Goal: Task Accomplishment & Management: Manage account settings

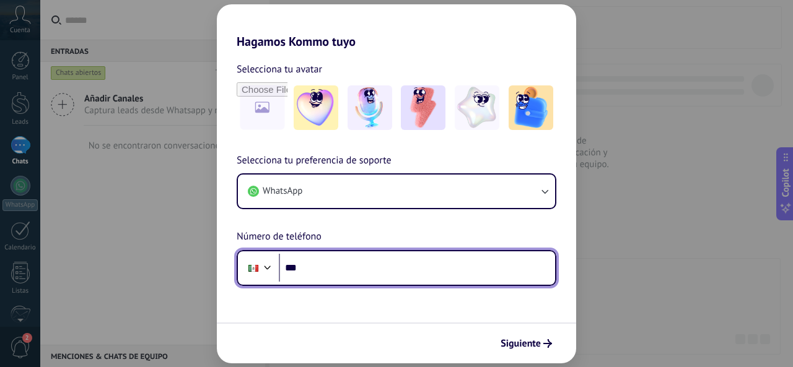
click at [341, 282] on input "***" at bounding box center [417, 268] width 276 height 28
type input "**********"
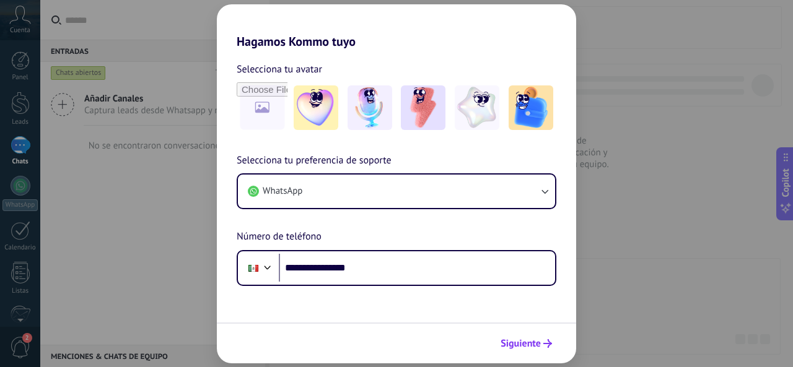
click at [532, 348] on span "Siguiente" at bounding box center [521, 343] width 40 height 9
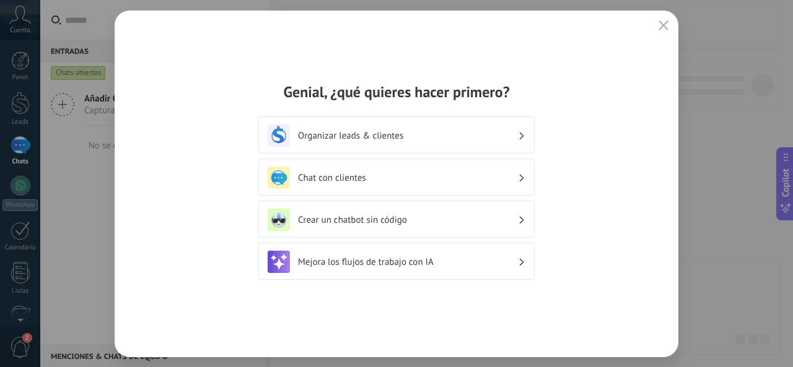
click at [456, 135] on h3 "Organizar leads & clientes" at bounding box center [408, 136] width 220 height 12
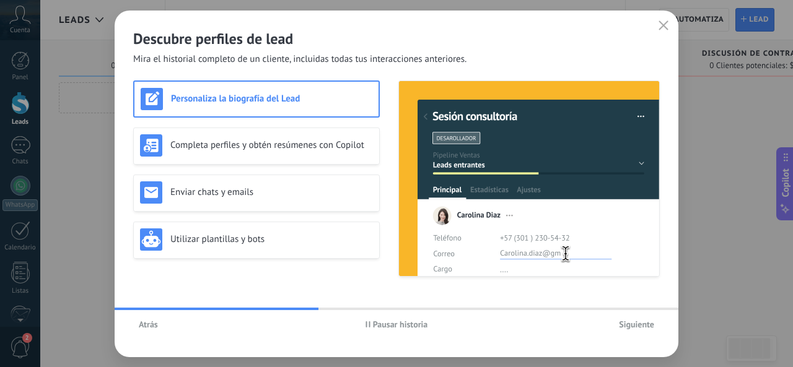
click at [649, 326] on span "Siguiente" at bounding box center [636, 324] width 35 height 9
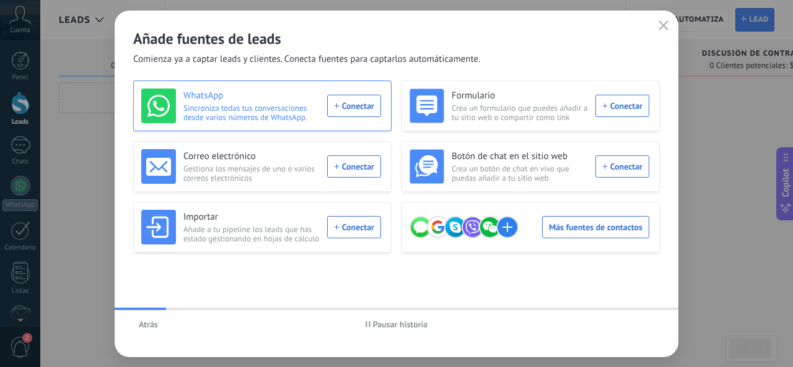
click at [354, 103] on div "WhatsApp Sincroniza todas tus conversaciones desde varios números de WhatsApp. …" at bounding box center [261, 106] width 240 height 35
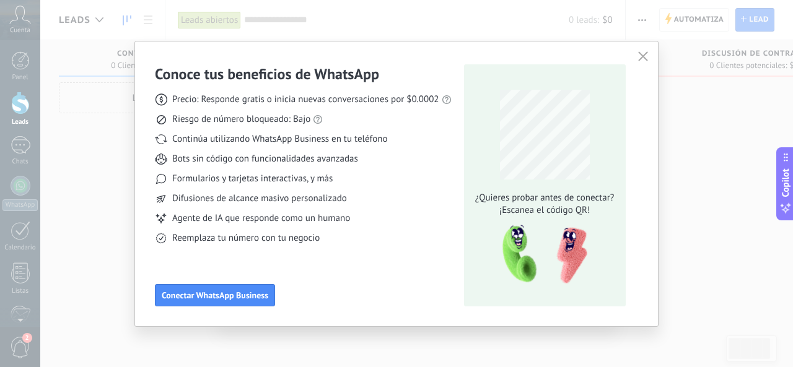
click at [642, 58] on icon "button" at bounding box center [643, 56] width 10 height 10
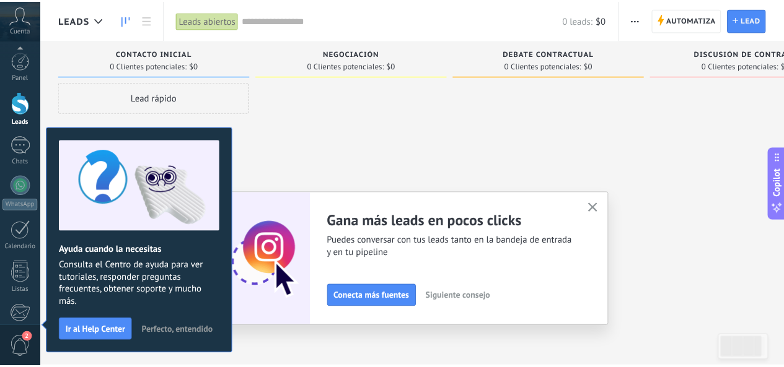
scroll to position [147, 0]
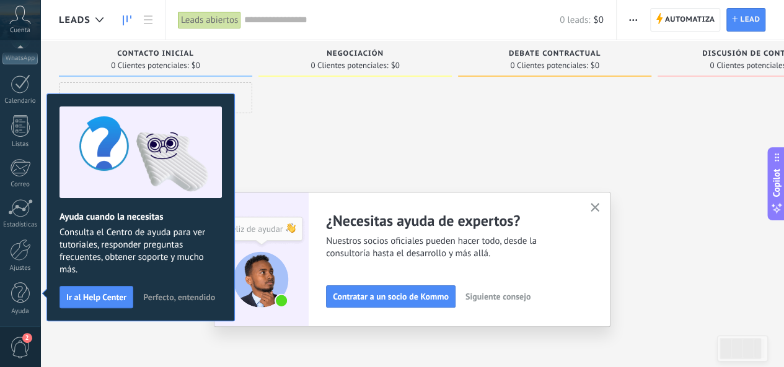
click at [597, 203] on button "button" at bounding box center [594, 208] width 15 height 17
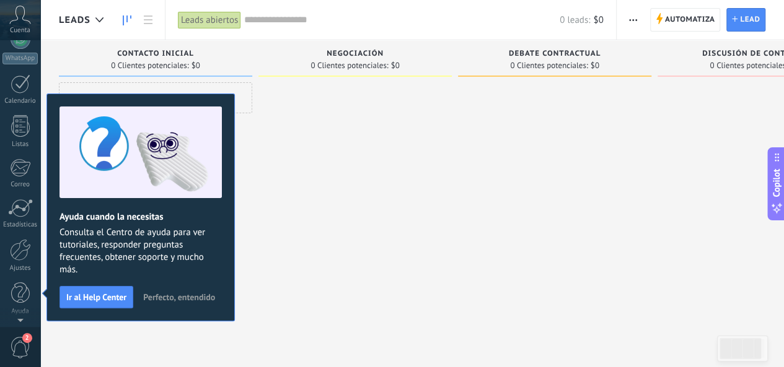
scroll to position [0, 0]
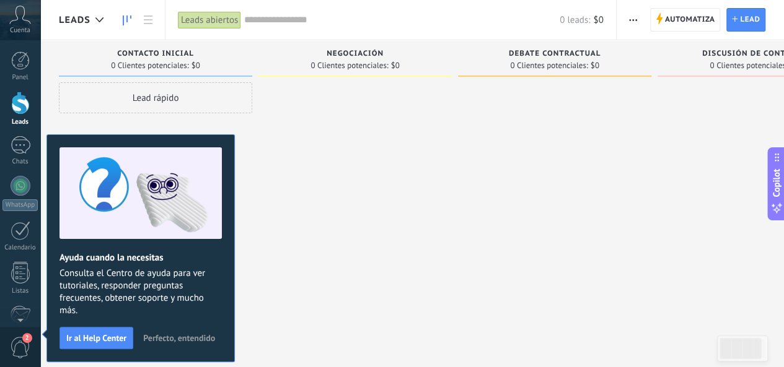
click at [188, 339] on span "Perfecto, entendido" at bounding box center [179, 338] width 72 height 9
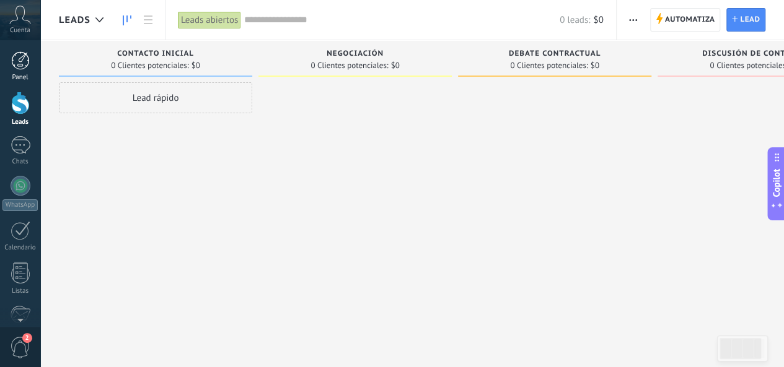
click at [32, 77] on div "Panel" at bounding box center [20, 78] width 36 height 8
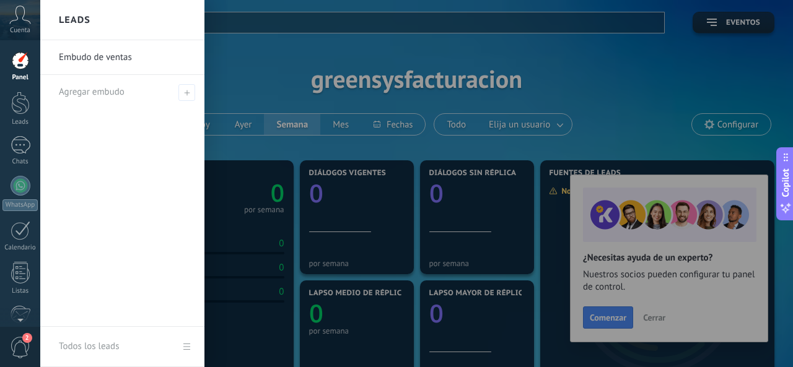
click at [648, 326] on div at bounding box center [436, 183] width 793 height 367
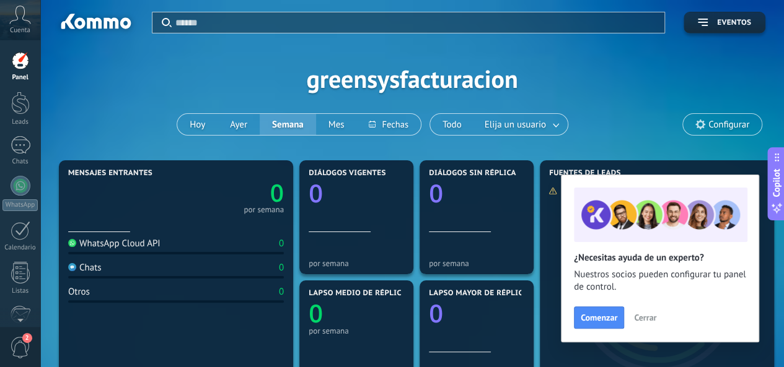
click at [646, 319] on span "Cerrar" at bounding box center [645, 317] width 22 height 9
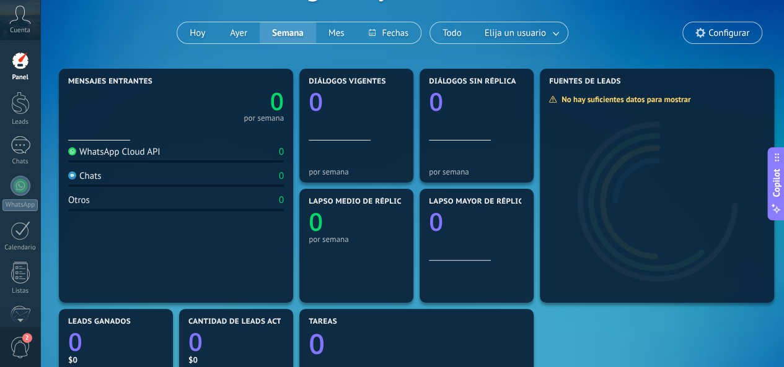
scroll to position [310, 0]
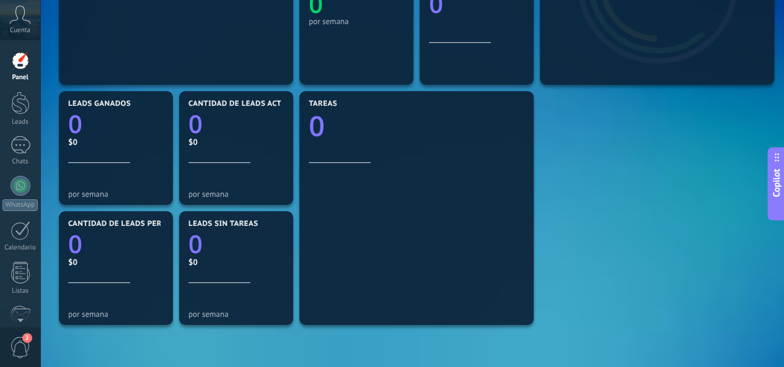
click at [575, 240] on div "Mensajes entrantes 0 por semana WhatsApp Cloud API 0 Chats 0 Otros 0 Diálogos v…" at bounding box center [412, 148] width 712 height 601
drag, startPoint x: 562, startPoint y: 227, endPoint x: 698, endPoint y: 139, distance: 162.0
click at [698, 139] on div "Mensajes entrantes 0 por semana WhatsApp Cloud API 0 Chats 0 Otros 0 Diálogos v…" at bounding box center [412, 148] width 712 height 601
click at [523, 110] on span at bounding box center [522, 103] width 16 height 16
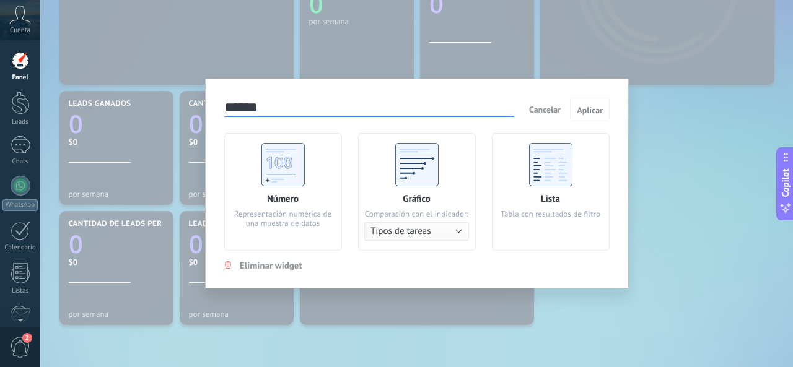
click at [309, 184] on div "Número Representación numérica de una muestra de datos" at bounding box center [283, 192] width 118 height 118
click at [599, 96] on div "****** Cancelar Aplicar Número Representación numérica de una muestra de datos …" at bounding box center [417, 184] width 424 height 210
click at [596, 116] on button "Aplicar" at bounding box center [590, 110] width 40 height 24
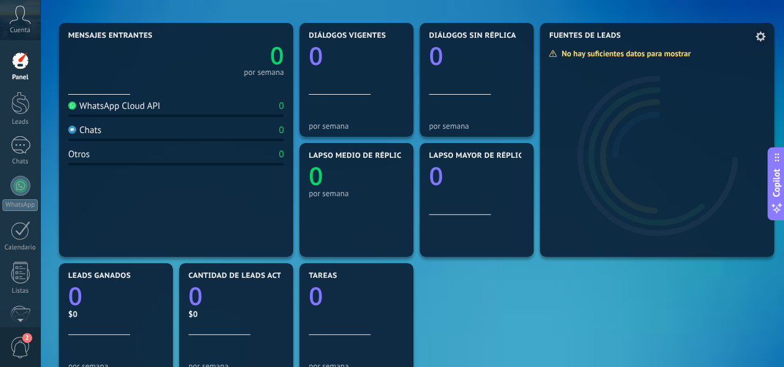
scroll to position [124, 0]
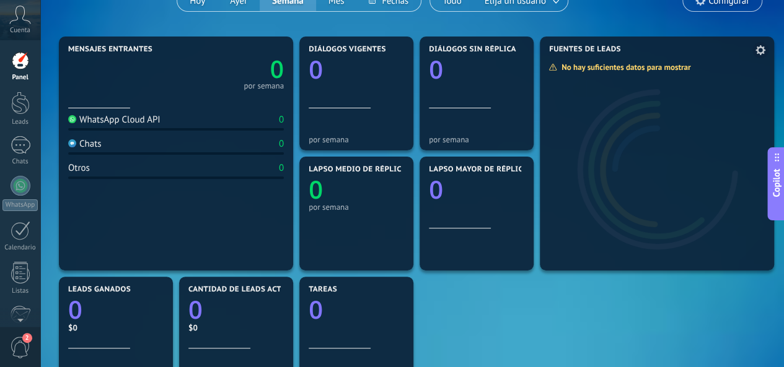
click at [606, 142] on div at bounding box center [657, 163] width 234 height 216
click at [763, 51] on use at bounding box center [760, 50] width 10 height 10
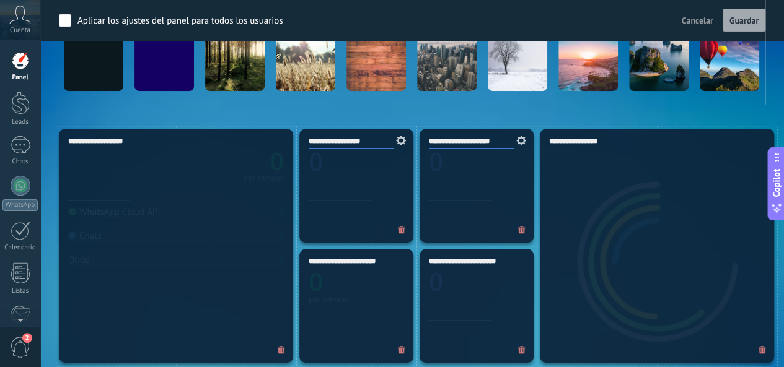
scroll to position [310, 0]
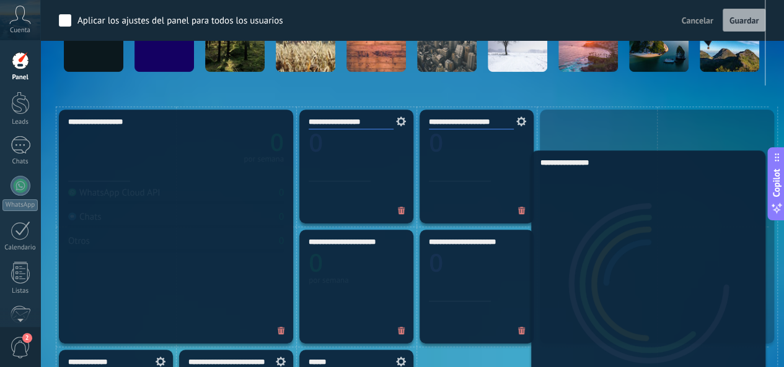
drag, startPoint x: 694, startPoint y: 189, endPoint x: 690, endPoint y: 227, distance: 38.7
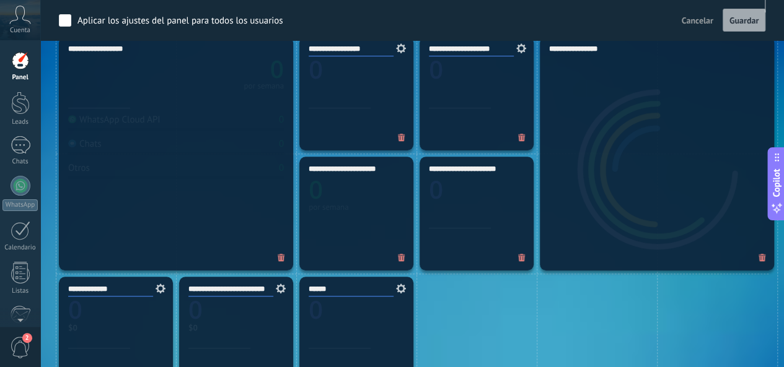
scroll to position [496, 0]
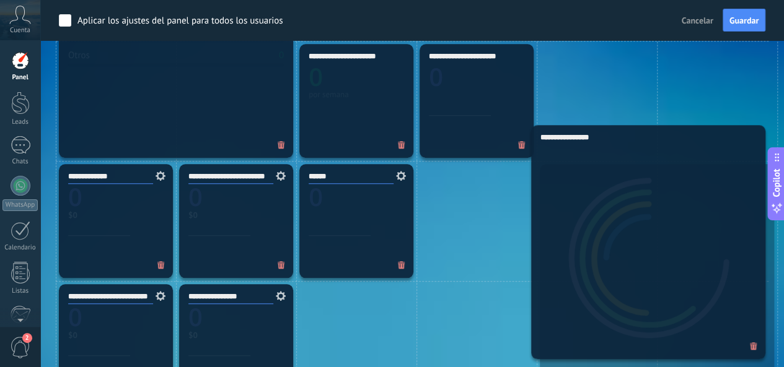
drag, startPoint x: 652, startPoint y: 81, endPoint x: 647, endPoint y: 327, distance: 246.0
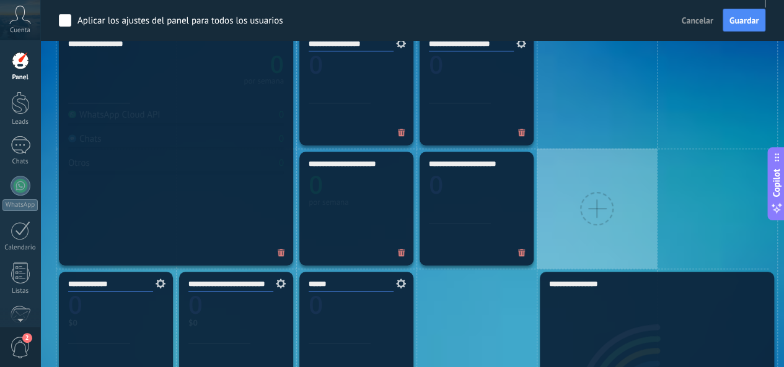
scroll to position [310, 0]
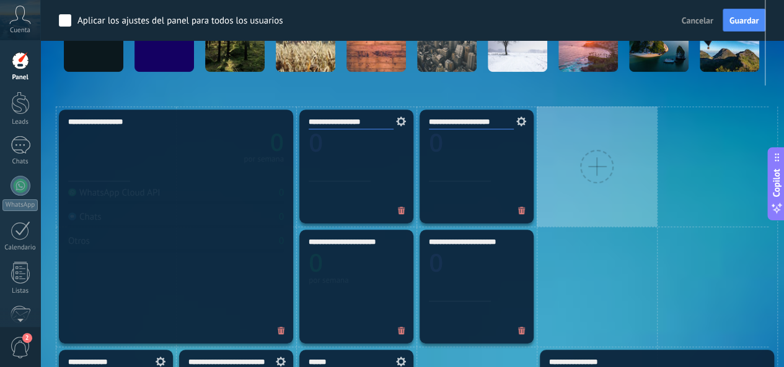
click at [608, 127] on div at bounding box center [596, 167] width 120 height 120
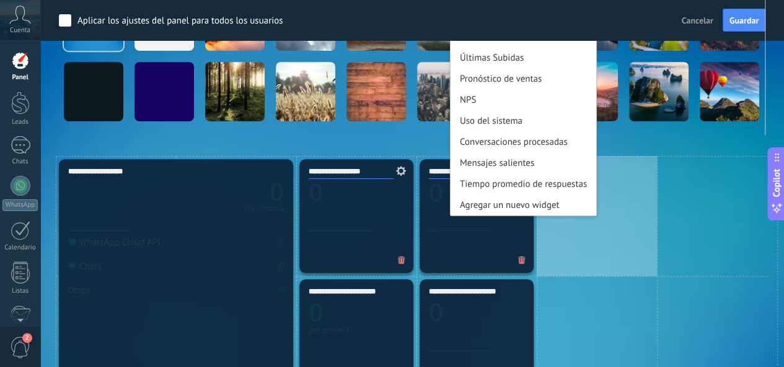
scroll to position [186, 0]
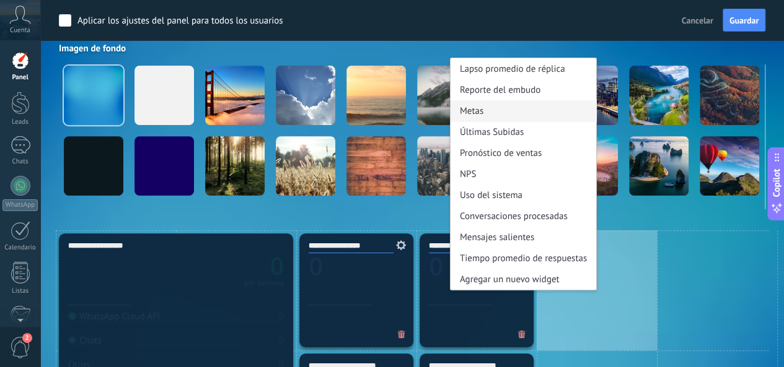
click at [535, 116] on div "Metas" at bounding box center [523, 110] width 146 height 21
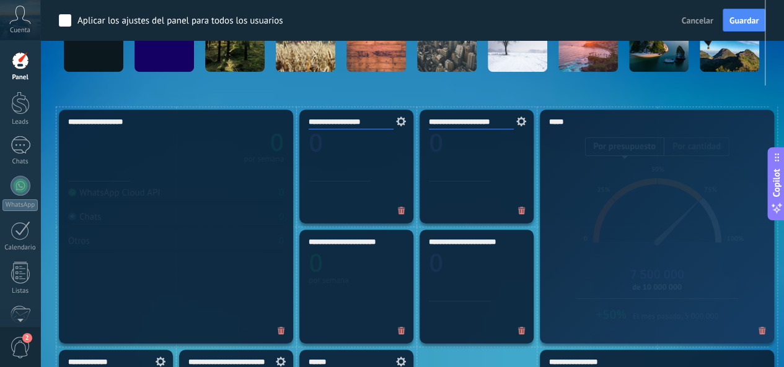
scroll to position [567, 0]
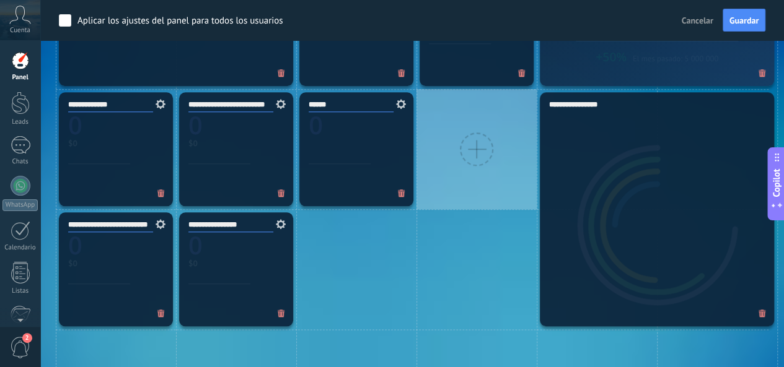
click at [520, 148] on div at bounding box center [476, 149] width 120 height 120
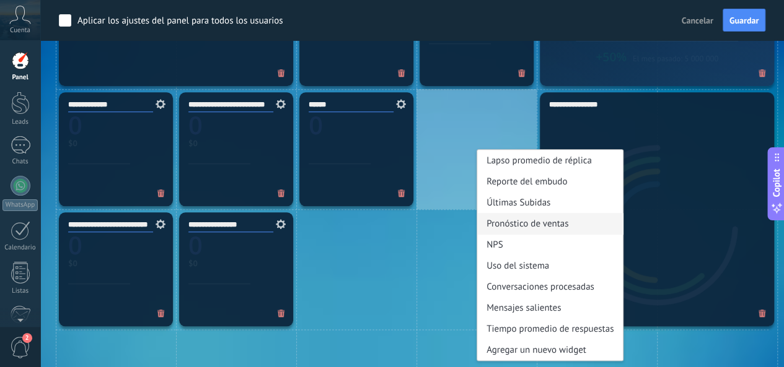
click at [559, 221] on div "Pronóstico de ventas" at bounding box center [550, 223] width 146 height 21
click at [559, 221] on div "**********" at bounding box center [657, 209] width 234 height 234
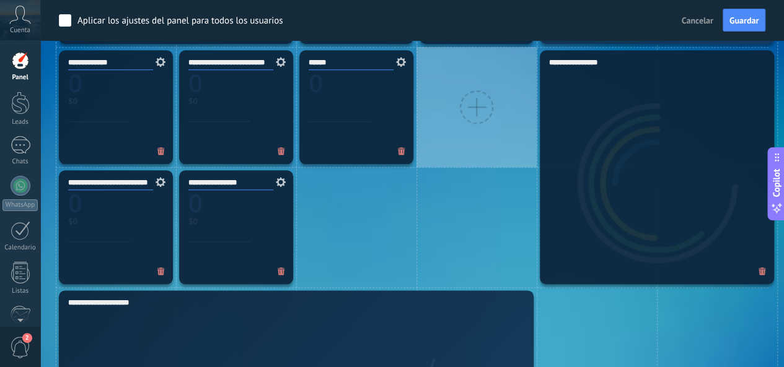
scroll to position [629, 0]
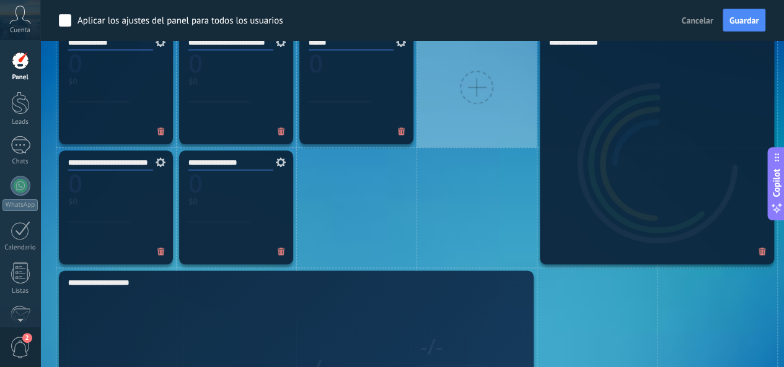
click at [492, 77] on div at bounding box center [476, 87] width 120 height 120
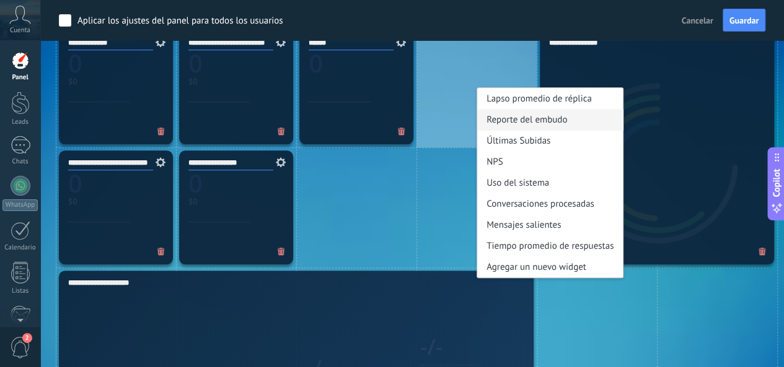
click at [533, 125] on div "Reporte del embudo" at bounding box center [550, 119] width 146 height 21
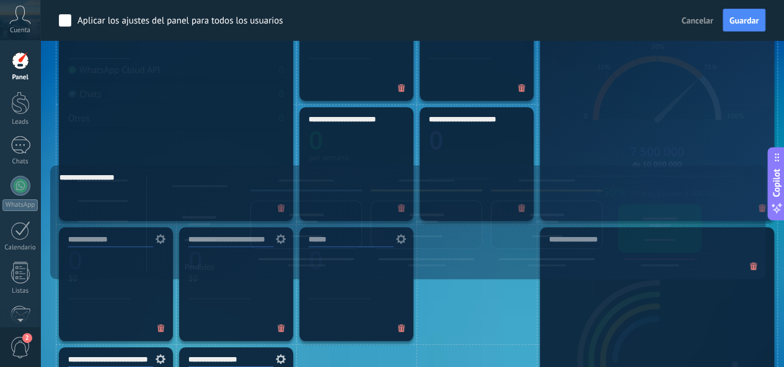
scroll to position [464, 0]
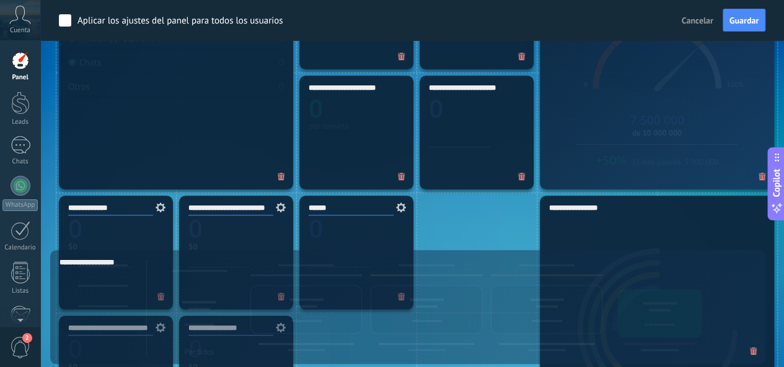
drag, startPoint x: 326, startPoint y: 320, endPoint x: 350, endPoint y: 258, distance: 66.5
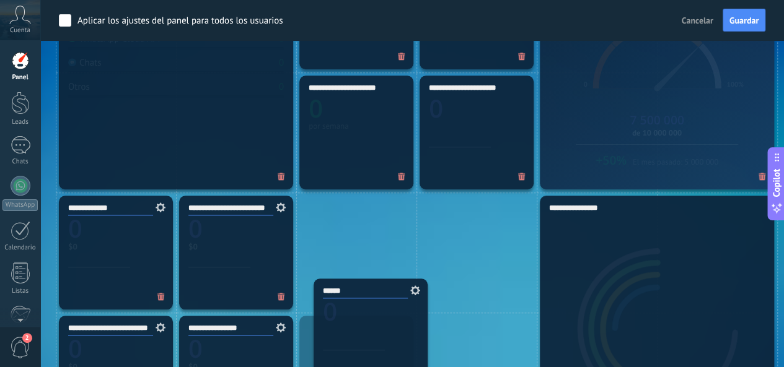
drag, startPoint x: 352, startPoint y: 239, endPoint x: 367, endPoint y: 328, distance: 91.1
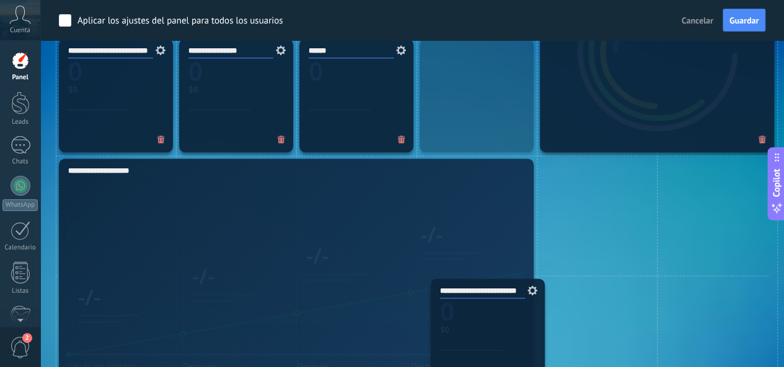
scroll to position [748, 0]
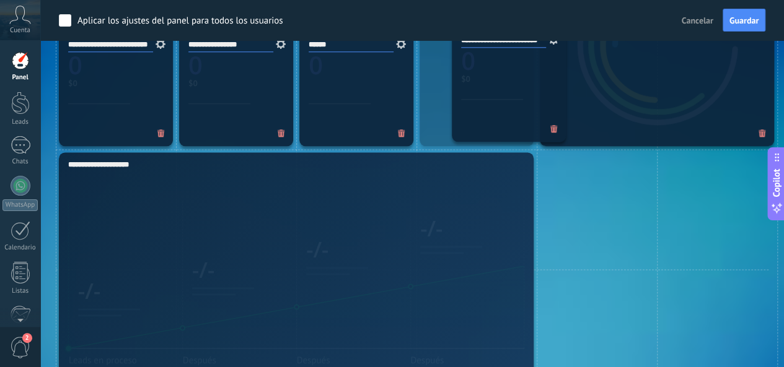
drag, startPoint x: 268, startPoint y: 260, endPoint x: 547, endPoint y: 94, distance: 324.5
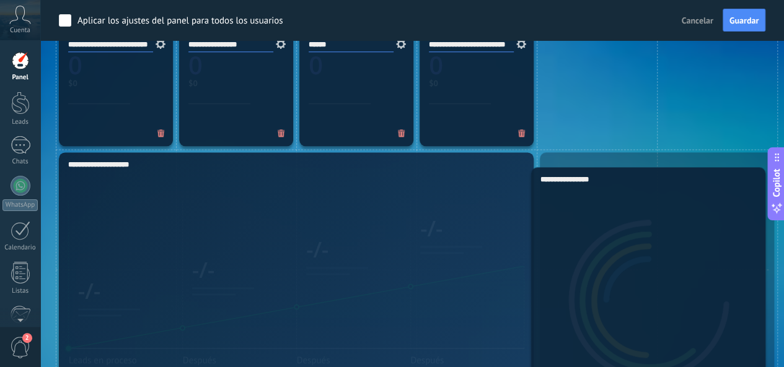
drag, startPoint x: 623, startPoint y: 90, endPoint x: 650, endPoint y: 345, distance: 256.7
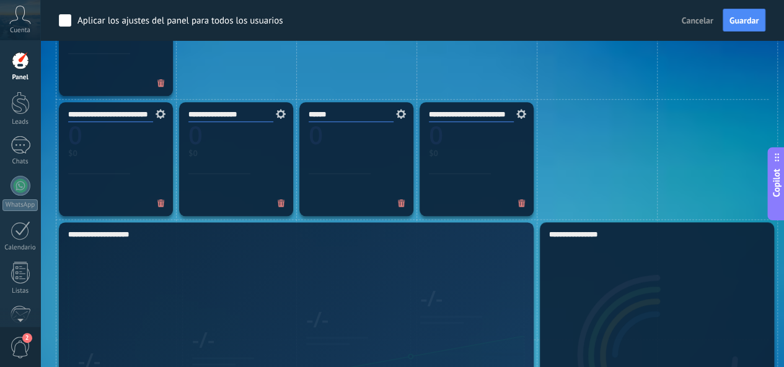
scroll to position [562, 0]
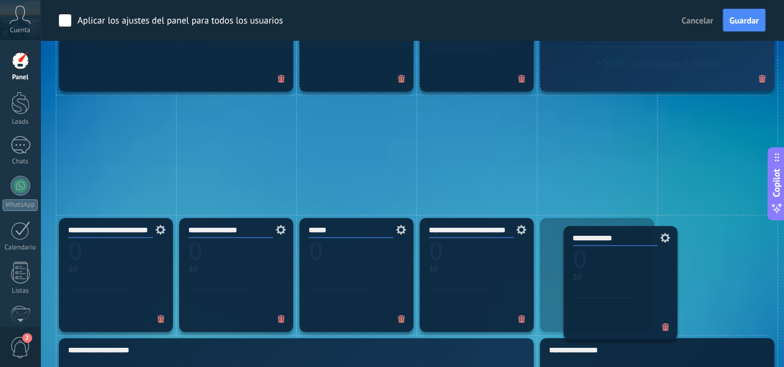
drag, startPoint x: 156, startPoint y: 184, endPoint x: 647, endPoint y: 311, distance: 507.4
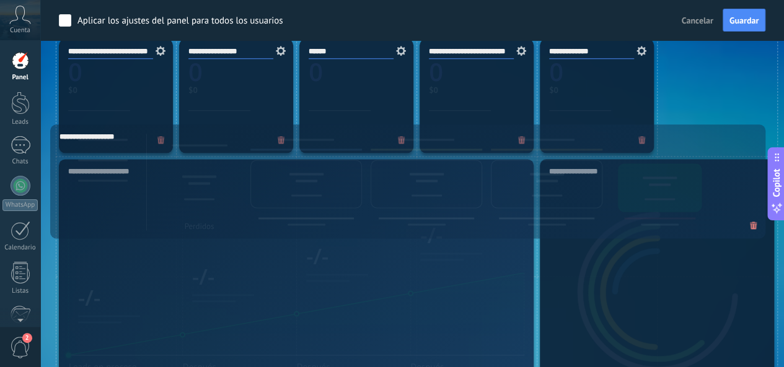
scroll to position [624, 0]
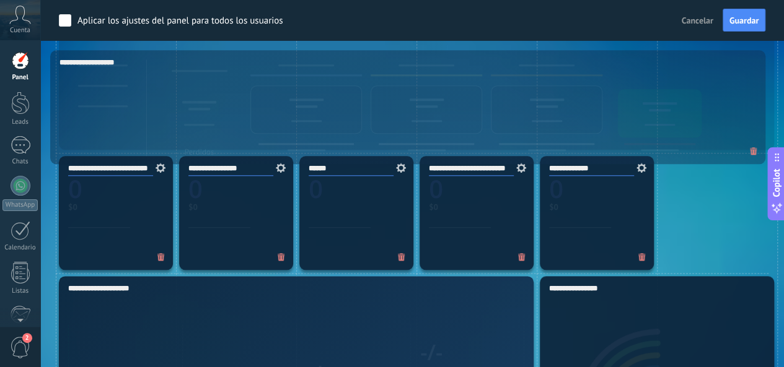
drag, startPoint x: 359, startPoint y: 336, endPoint x: 356, endPoint y: 118, distance: 218.1
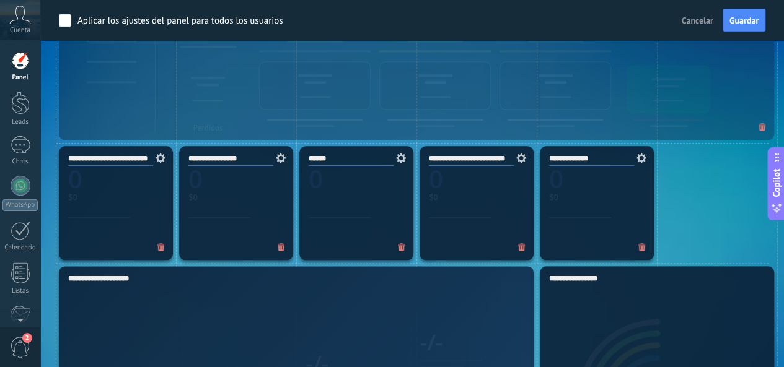
scroll to position [748, 0]
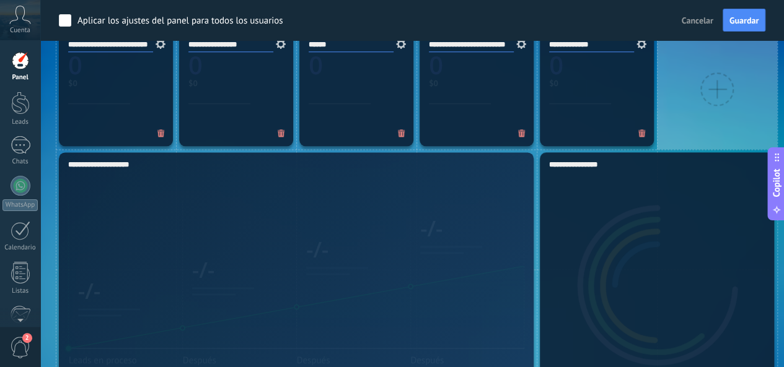
click at [694, 94] on div at bounding box center [717, 89] width 120 height 120
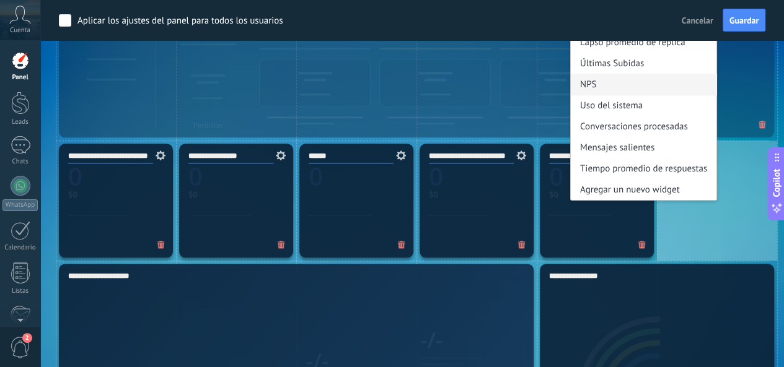
scroll to position [562, 0]
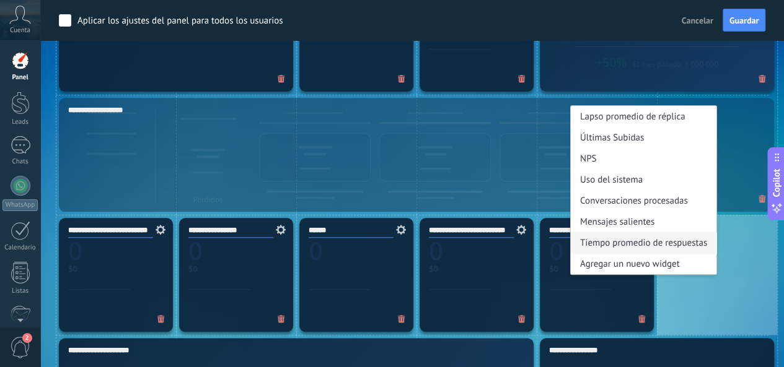
click at [680, 248] on div "Tiempo promedio de respuestas" at bounding box center [644, 242] width 146 height 21
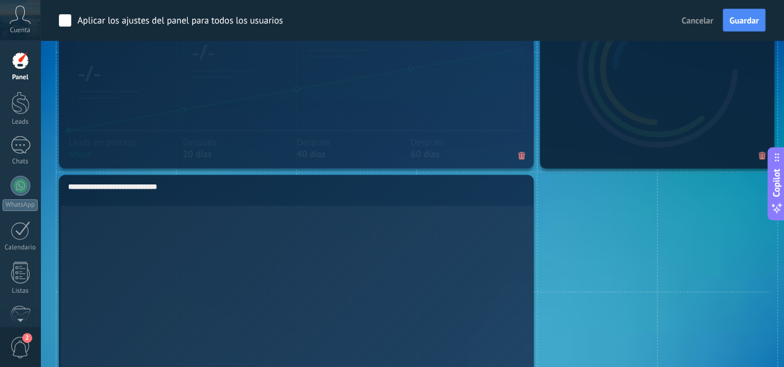
scroll to position [1181, 0]
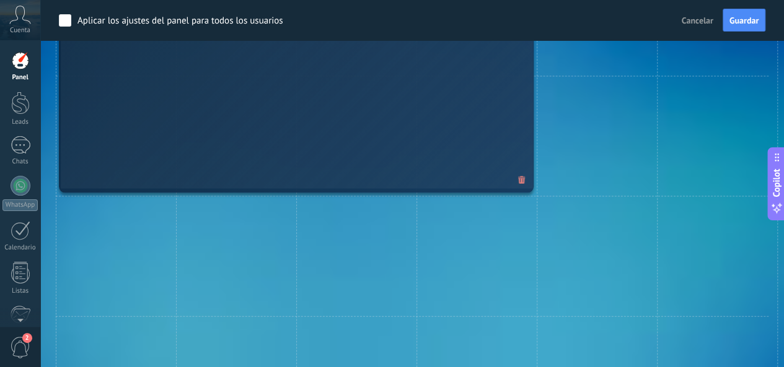
click at [520, 182] on icon at bounding box center [521, 181] width 7 height 8
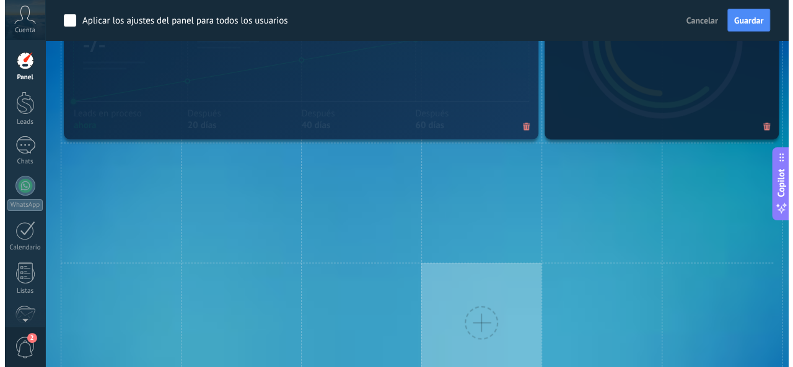
scroll to position [921, 0]
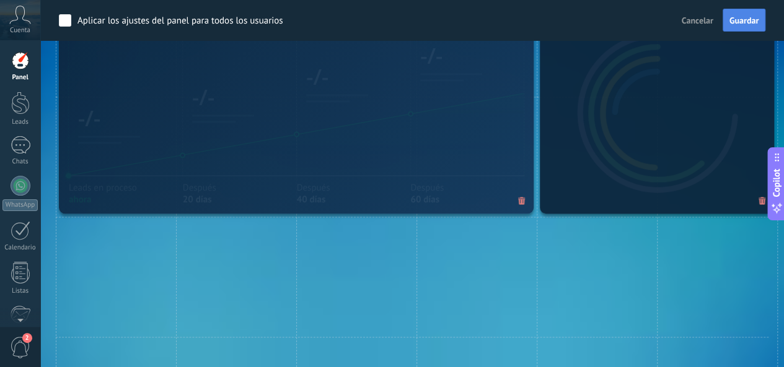
click at [750, 20] on span "Guardar" at bounding box center [743, 20] width 29 height 9
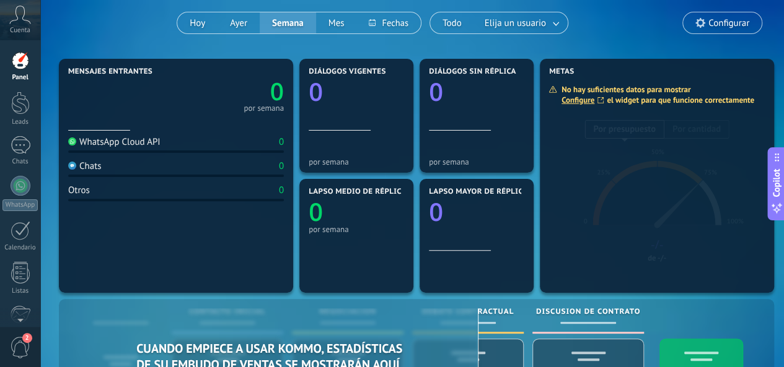
scroll to position [103, 0]
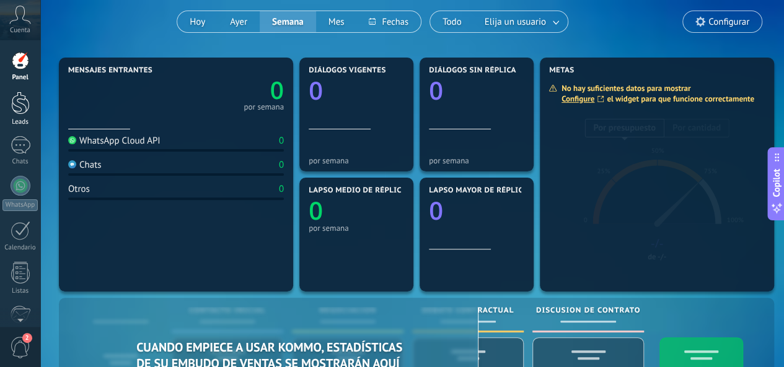
click at [19, 106] on div at bounding box center [20, 103] width 19 height 23
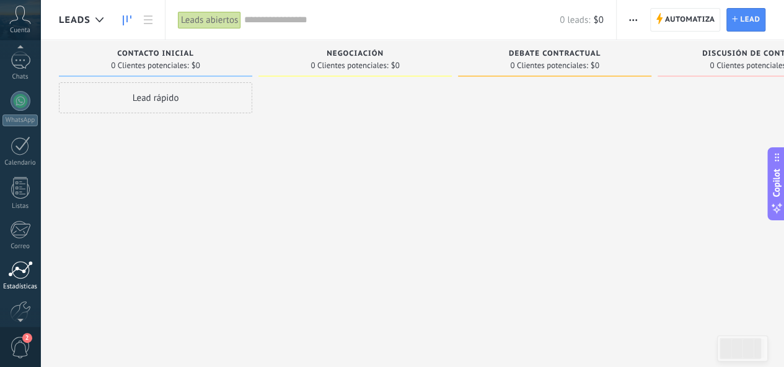
scroll to position [147, 0]
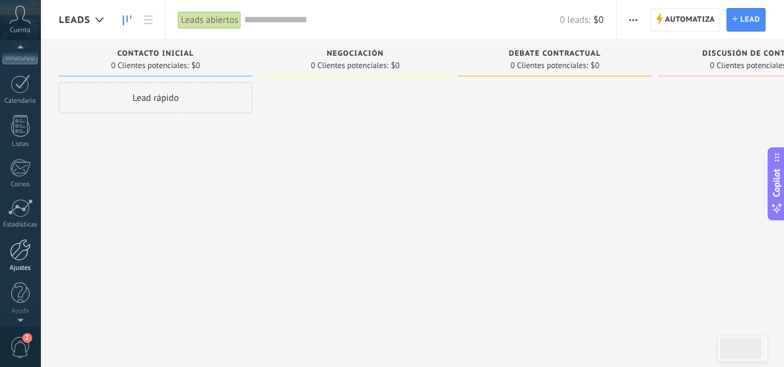
click at [15, 268] on div "Ajustes" at bounding box center [20, 269] width 36 height 8
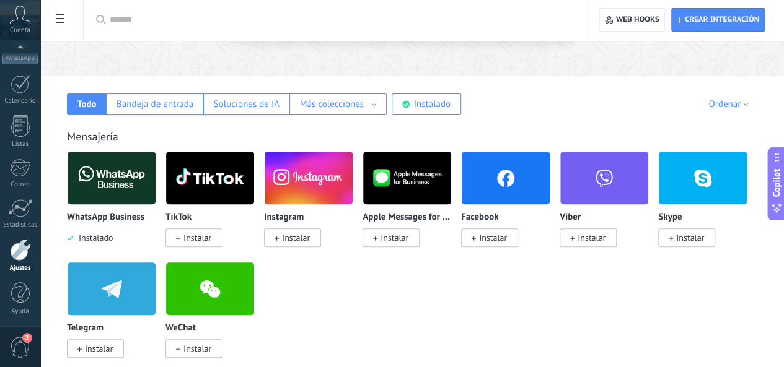
scroll to position [186, 0]
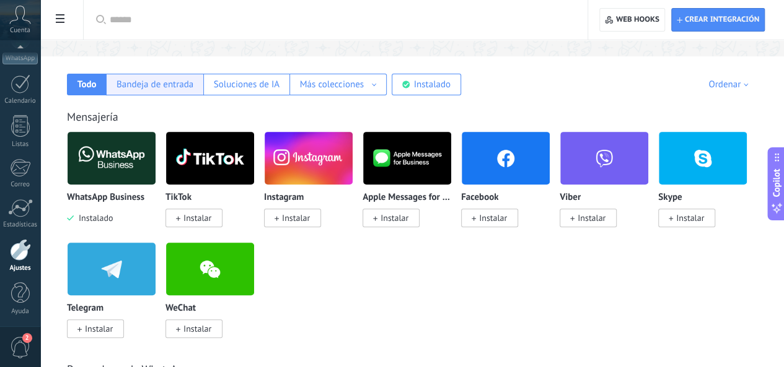
click at [193, 84] on div "Bandeja de entrada" at bounding box center [154, 85] width 77 height 12
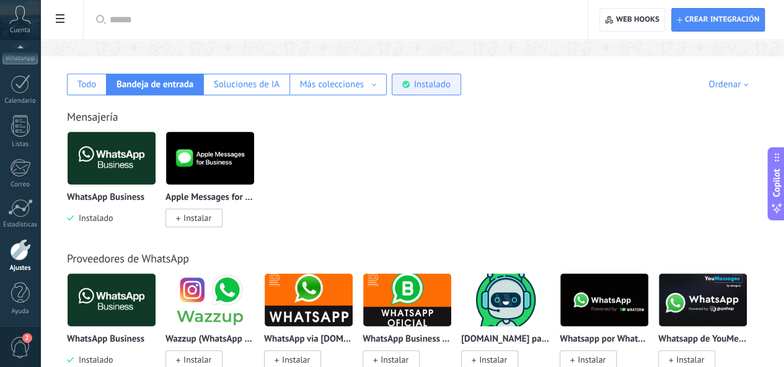
click at [450, 86] on div "Instalado" at bounding box center [432, 85] width 37 height 12
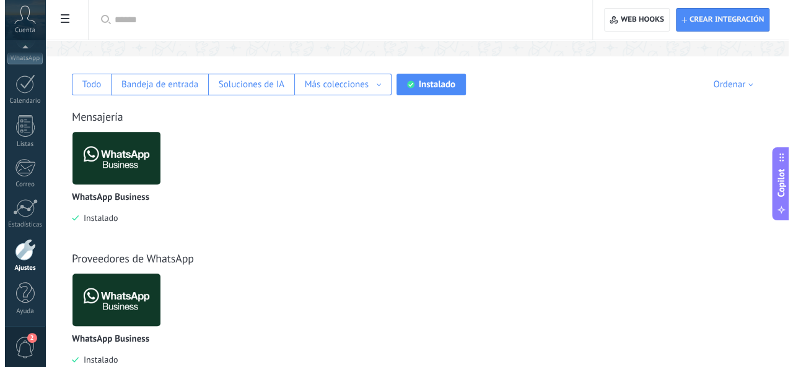
scroll to position [359, 0]
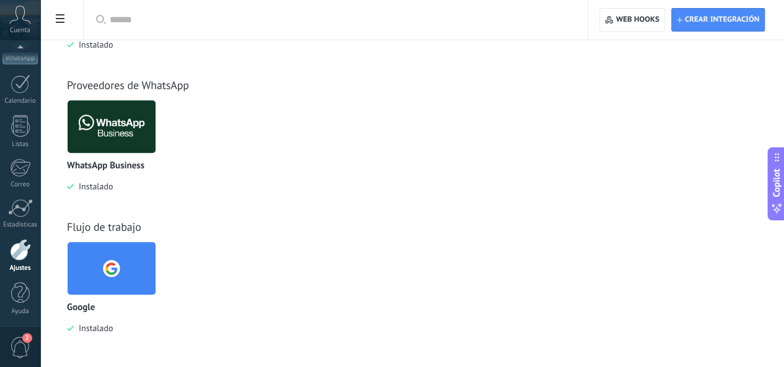
click at [155, 147] on img at bounding box center [112, 127] width 88 height 60
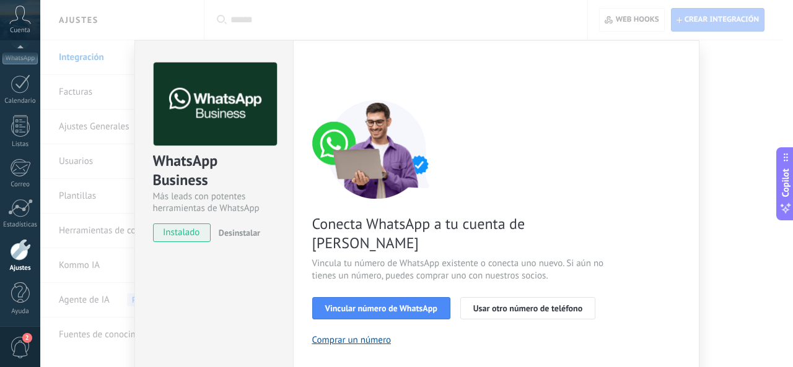
click at [227, 232] on span "Desinstalar" at bounding box center [240, 232] width 42 height 11
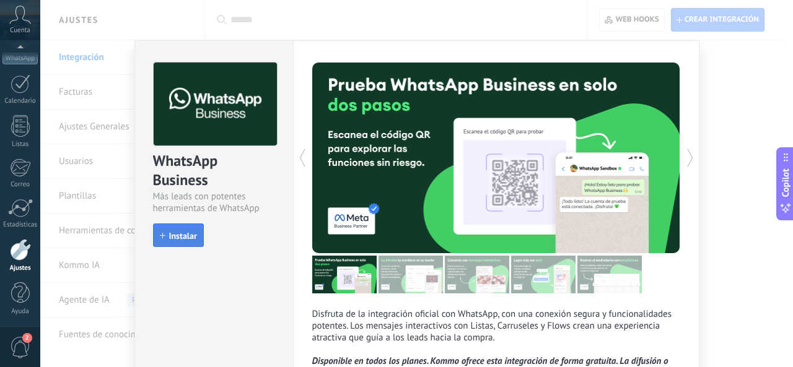
scroll to position [76, 0]
click at [170, 229] on button "Instalar" at bounding box center [178, 236] width 51 height 24
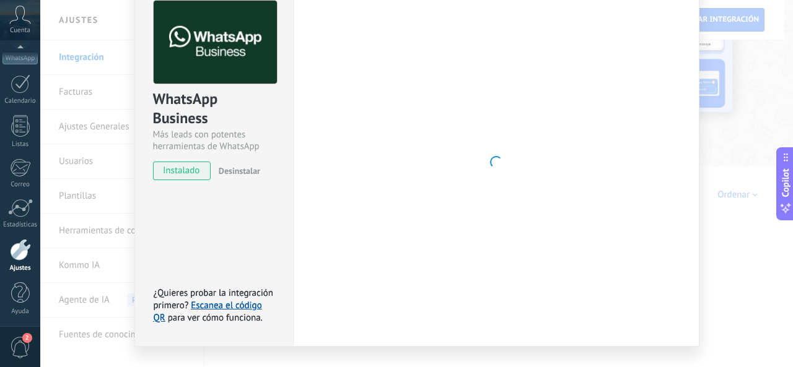
scroll to position [88, 0]
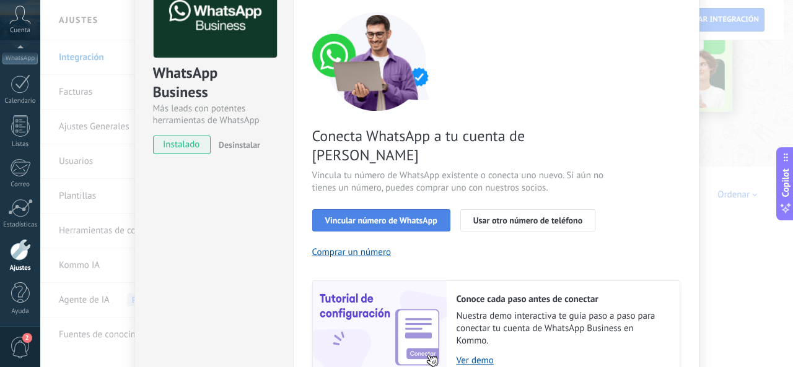
click at [399, 216] on span "Vincular número de WhatsApp" at bounding box center [381, 220] width 112 height 9
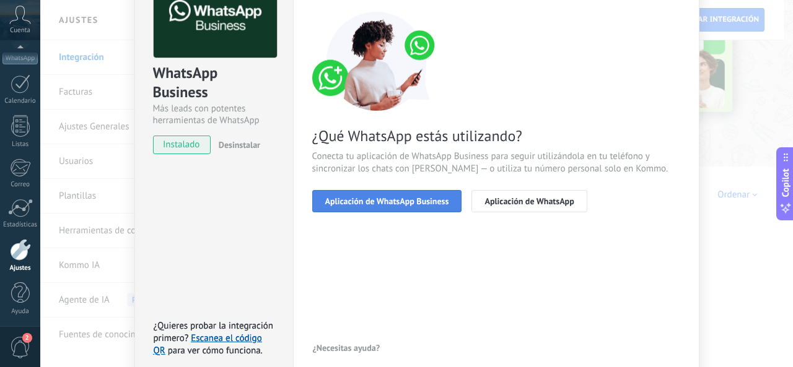
click at [395, 197] on span "Aplicación de WhatsApp Business" at bounding box center [387, 201] width 124 height 9
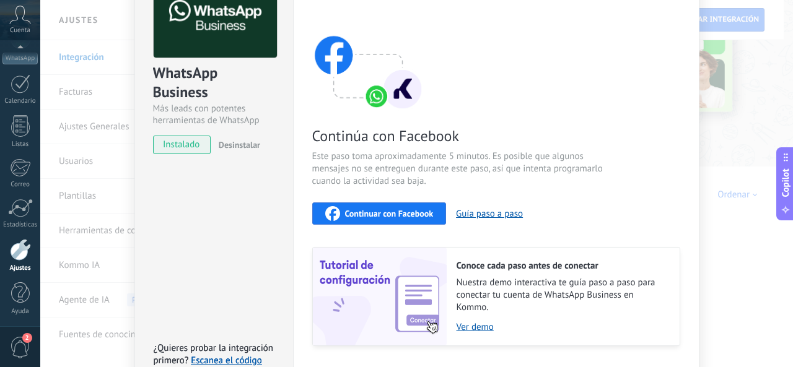
click at [792, 146] on div "WhatsApp Business Más leads con potentes herramientas de WhatsApp instalado Des…" at bounding box center [416, 183] width 753 height 367
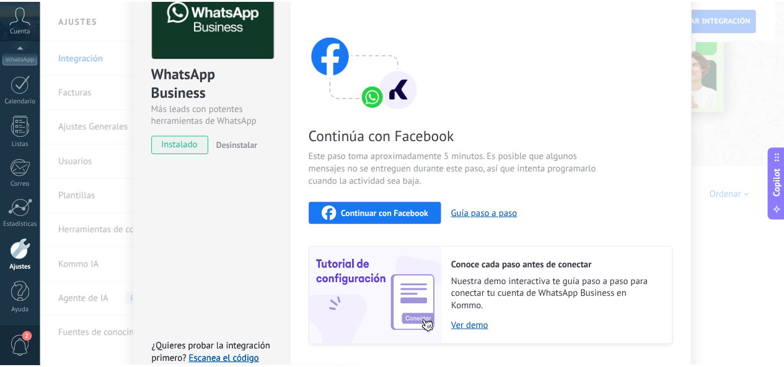
scroll to position [0, 0]
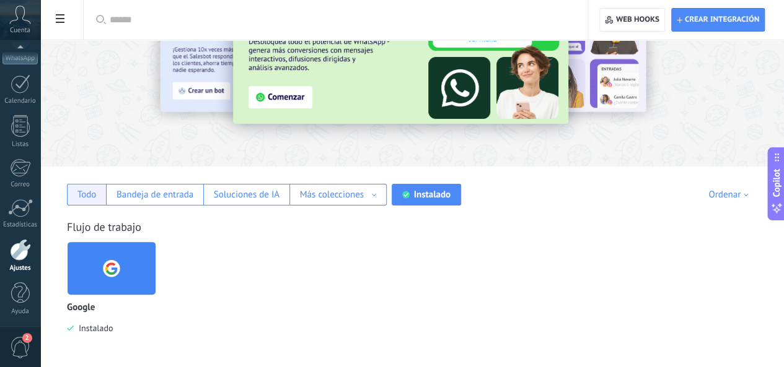
click at [97, 195] on div "Todo" at bounding box center [86, 195] width 19 height 12
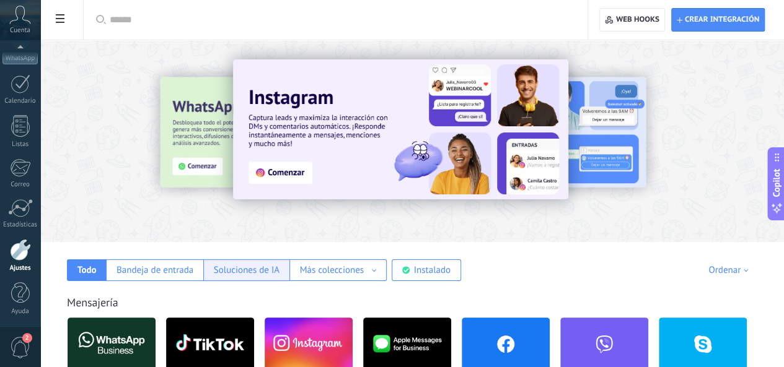
click at [279, 276] on div "Soluciones de IA" at bounding box center [247, 271] width 66 height 12
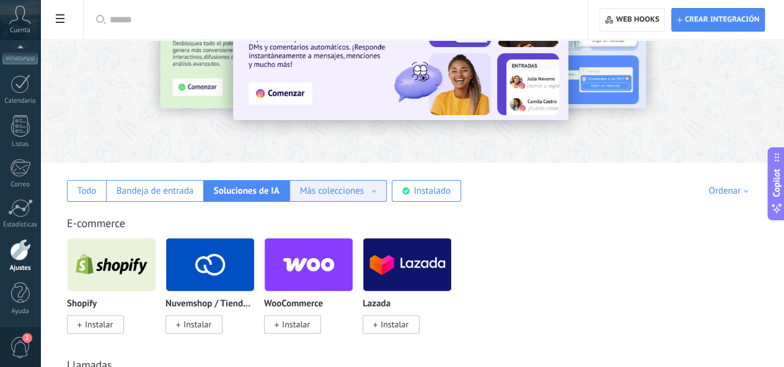
scroll to position [62, 0]
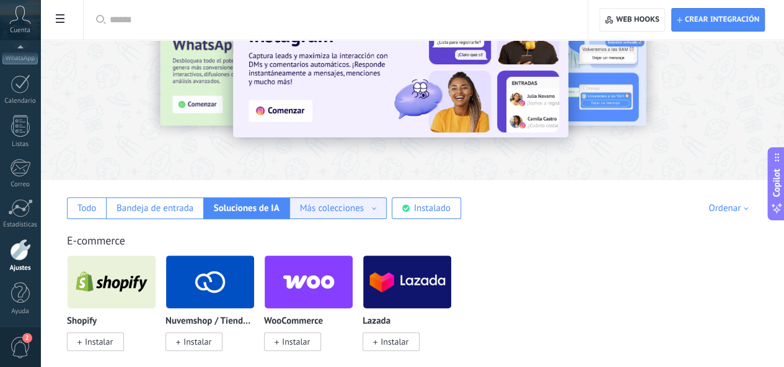
click at [387, 215] on div "Más colecciones Automatizaciones Fuentes de leads Más colecciones" at bounding box center [337, 209] width 97 height 22
click at [386, 242] on div "Fuentes de leads" at bounding box center [338, 250] width 96 height 21
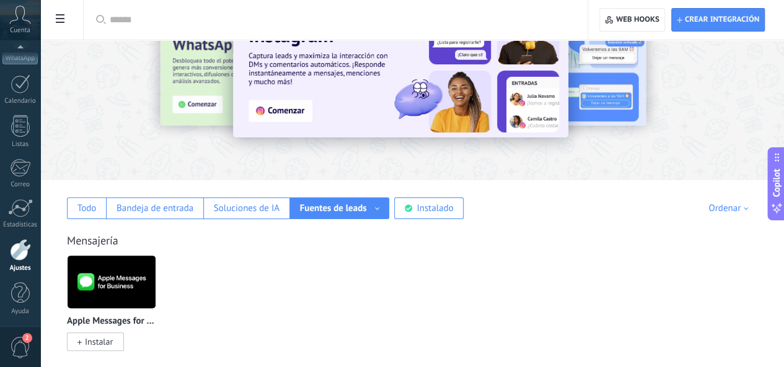
click at [390, 218] on div "Fuentes de leads Automatizaciones Fuentes de leads Más colecciones" at bounding box center [339, 209] width 100 height 22
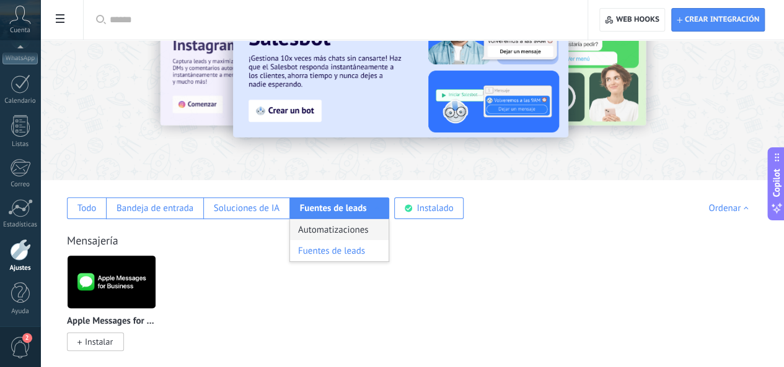
click at [389, 230] on div "Automatizaciones" at bounding box center [339, 229] width 99 height 21
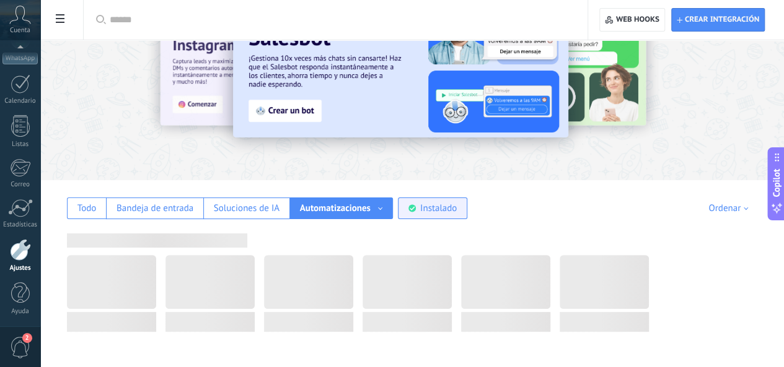
click at [457, 211] on div "Instalado" at bounding box center [438, 209] width 37 height 12
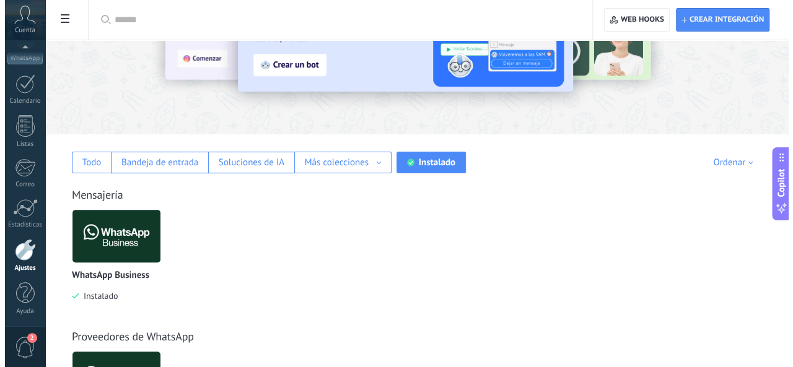
scroll to position [186, 0]
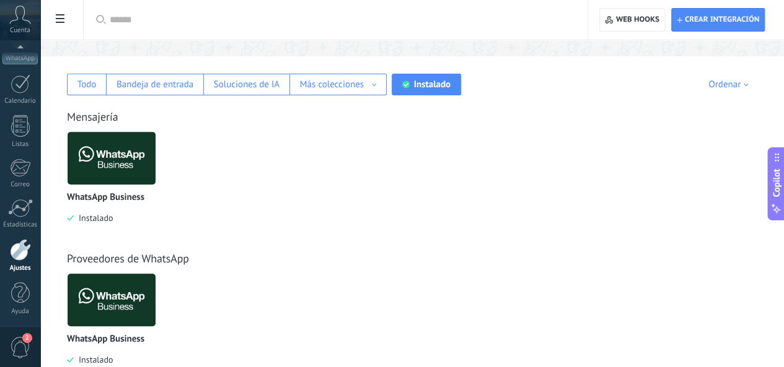
click at [155, 158] on img at bounding box center [112, 158] width 88 height 60
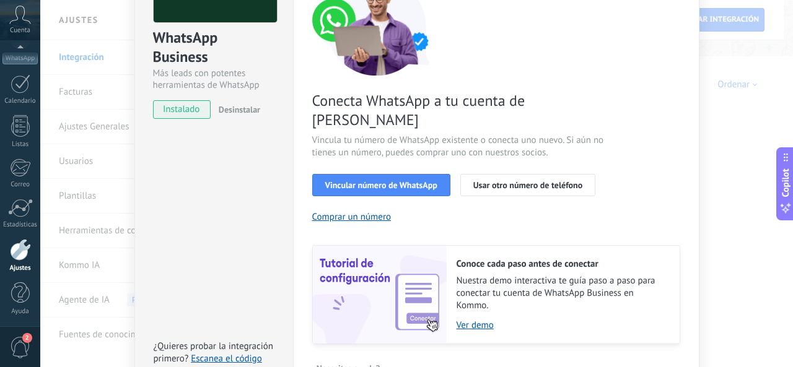
scroll to position [124, 0]
click at [500, 180] on span "Usar otro número de teléfono" at bounding box center [527, 184] width 109 height 9
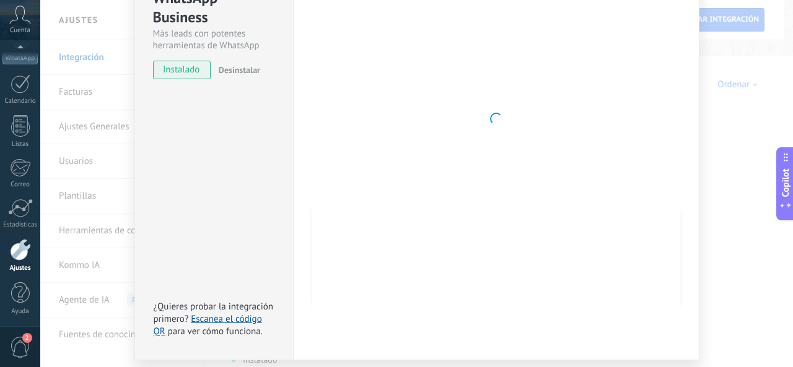
scroll to position [182, 0]
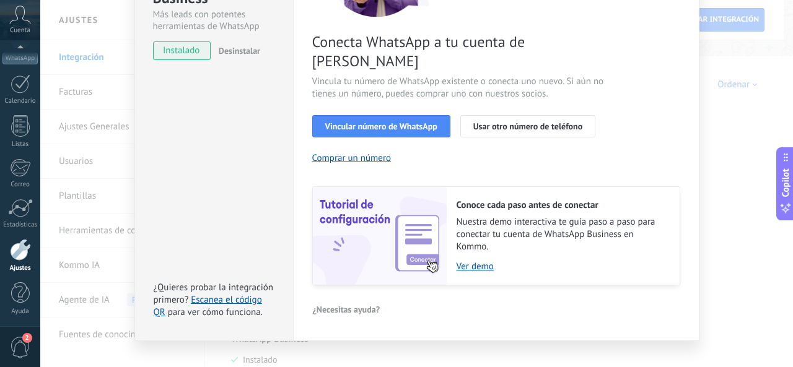
click at [692, 136] on div "Configuraciones Autorizaciones Esta pestaña registra a los usuarios que han con…" at bounding box center [496, 99] width 406 height 483
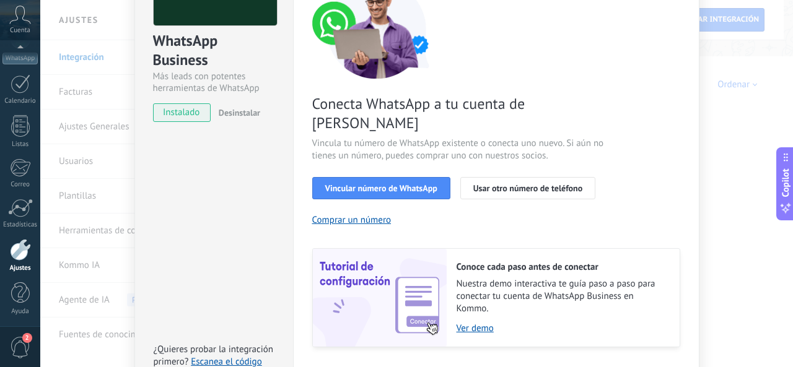
click at [717, 99] on div "WhatsApp Business Más leads con potentes herramientas de WhatsApp instalado Des…" at bounding box center [416, 183] width 753 height 367
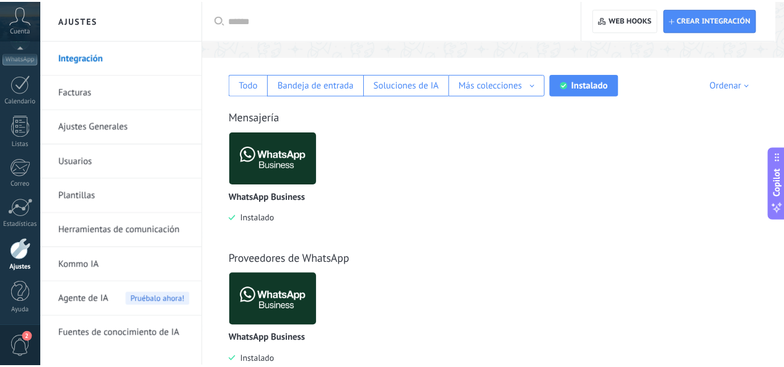
scroll to position [0, 0]
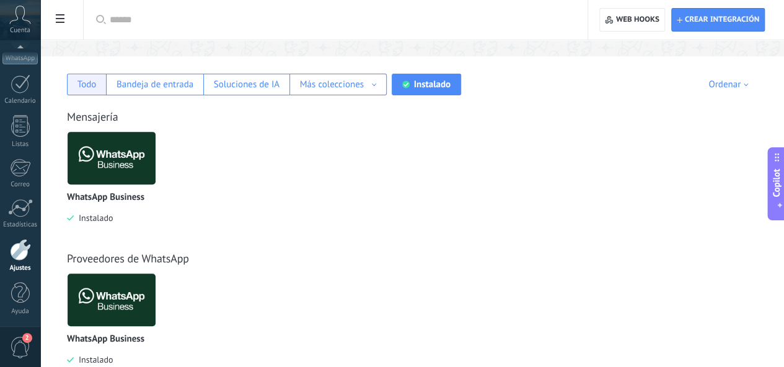
click at [106, 92] on div "Todo" at bounding box center [86, 85] width 39 height 22
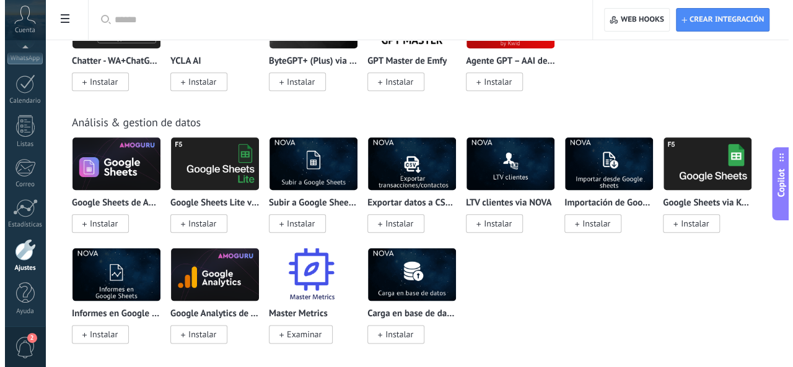
scroll to position [3036, 0]
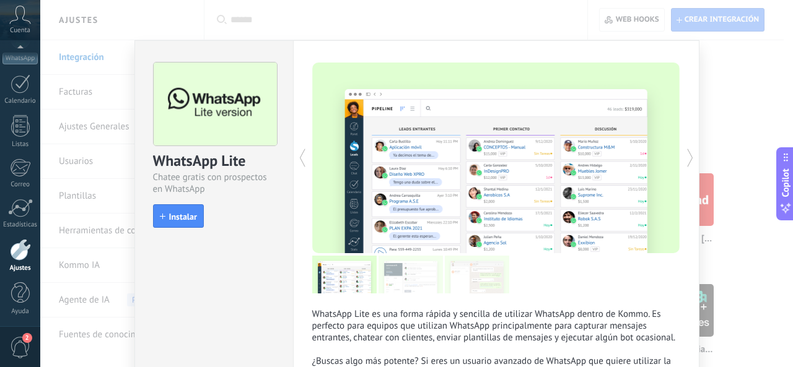
click at [176, 229] on div "WhatsApp Lite Chatee gratis con prospectos en WhatsApp install Instalar" at bounding box center [214, 139] width 158 height 197
click at [177, 222] on button "Instalar" at bounding box center [178, 216] width 51 height 24
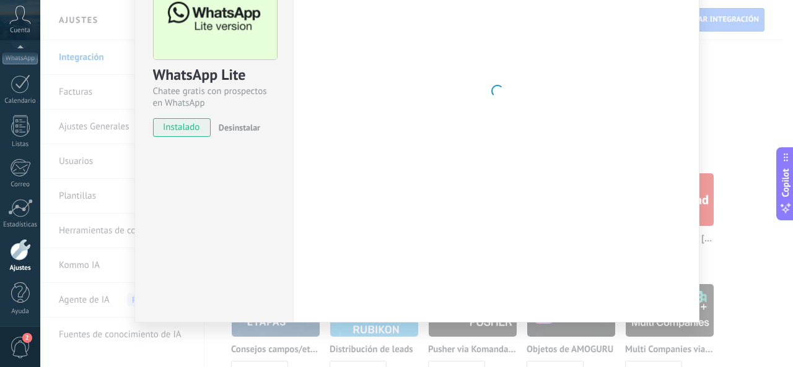
scroll to position [88, 0]
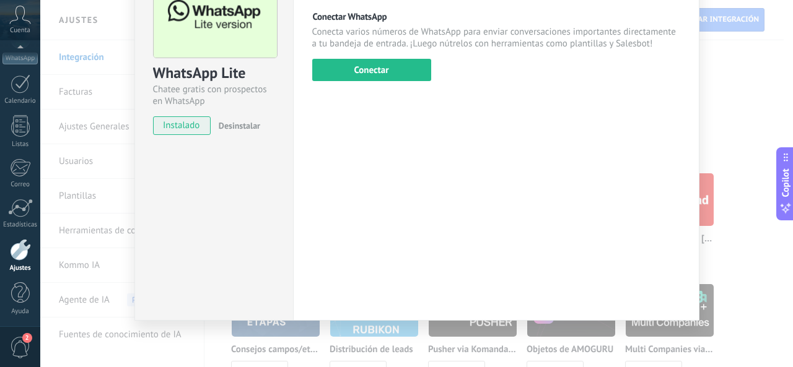
click at [390, 95] on div "Configuraciones Autorizaciones Esta pestaña registra a los usuarios que han con…" at bounding box center [496, 136] width 406 height 369
click at [396, 61] on button "Conectar" at bounding box center [371, 70] width 119 height 22
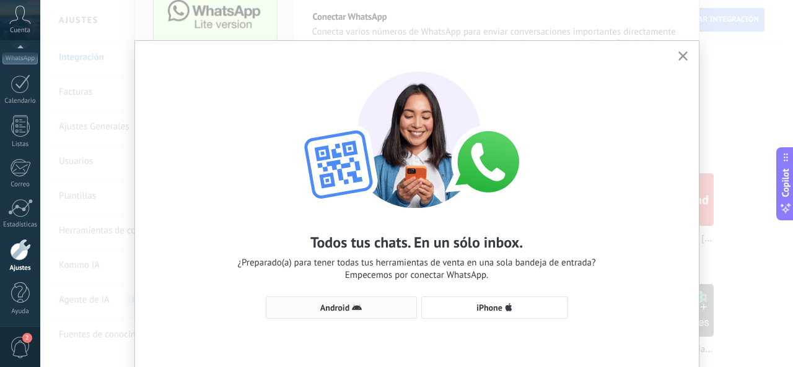
click at [321, 300] on button "Android" at bounding box center [341, 308] width 151 height 22
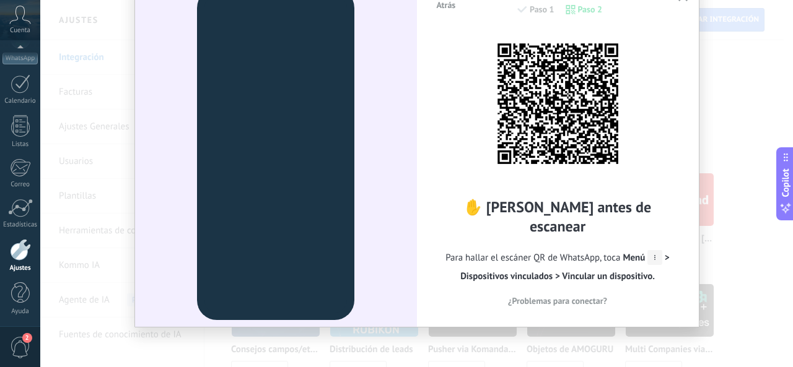
scroll to position [0, 0]
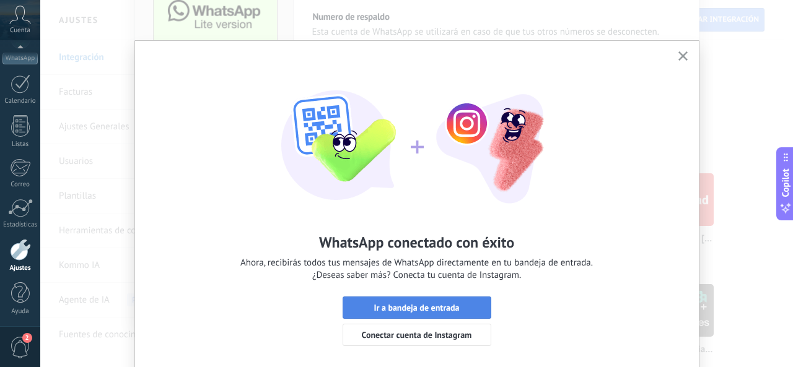
click at [456, 299] on button "Ir a bandeja de entrada" at bounding box center [417, 308] width 149 height 22
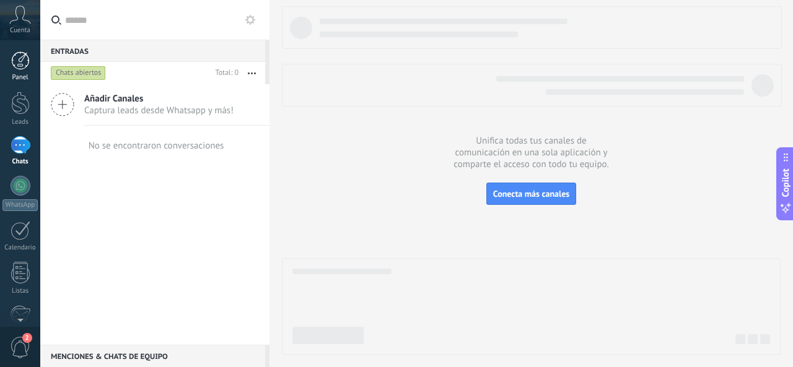
click at [19, 75] on div "Panel" at bounding box center [20, 78] width 36 height 8
